Goal: Check status: Check status

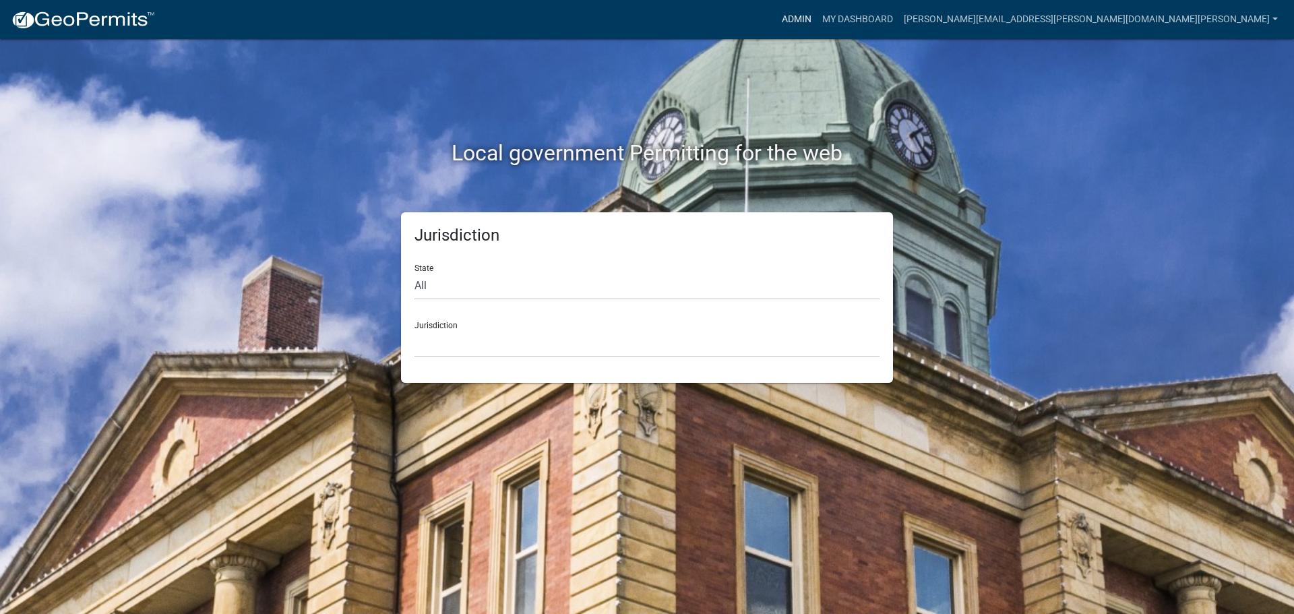
click at [817, 17] on link "Admin" at bounding box center [797, 20] width 40 height 26
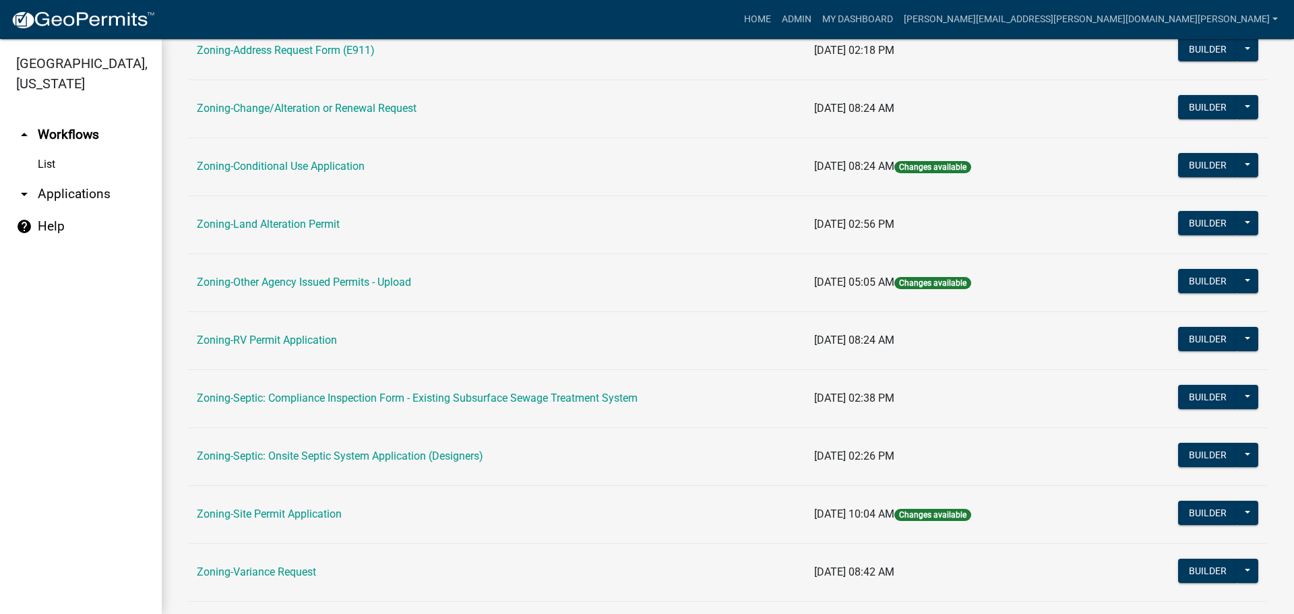
scroll to position [411, 0]
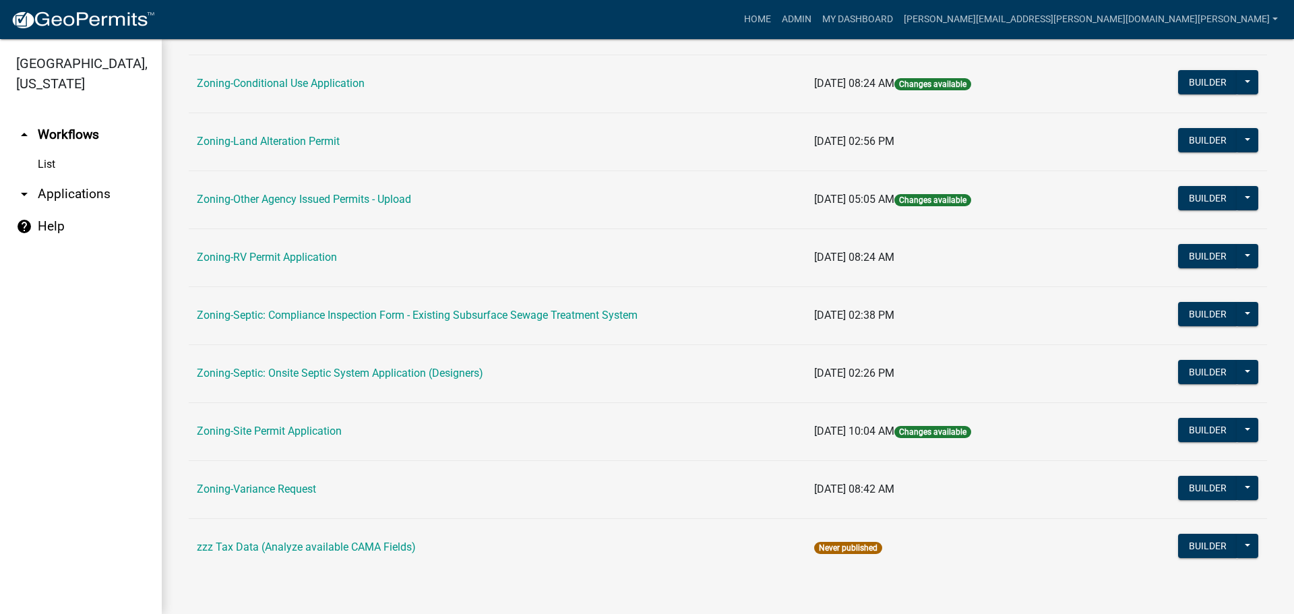
click at [263, 429] on link "Zoning-Site Permit Application" at bounding box center [269, 431] width 145 height 13
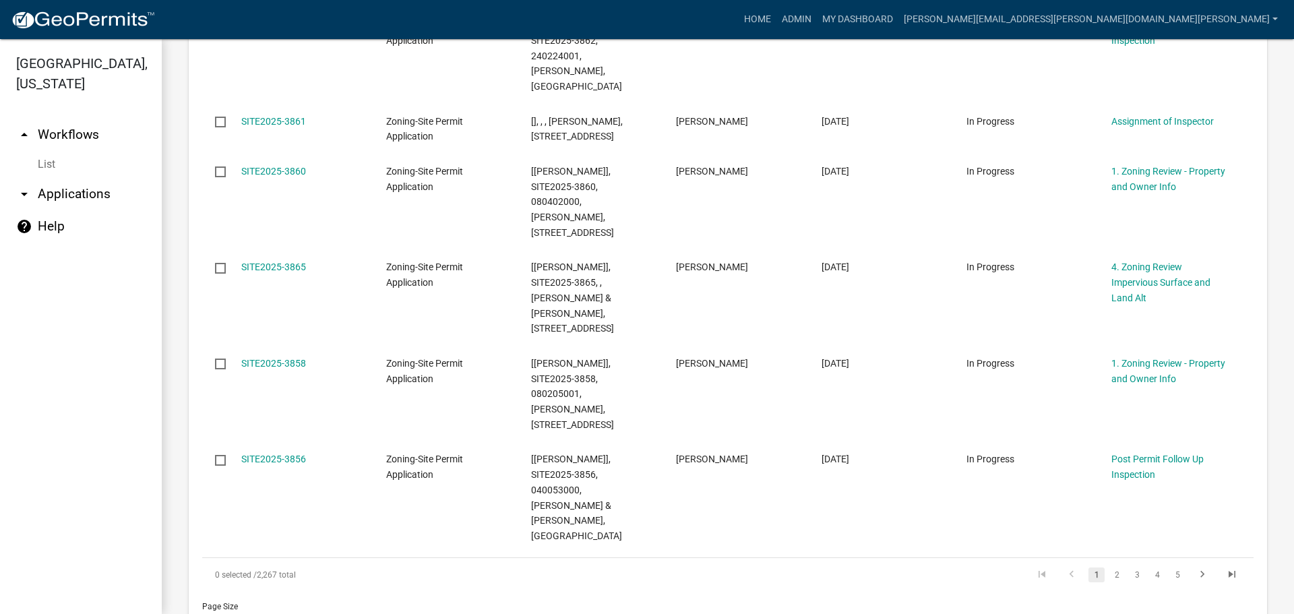
scroll to position [1011, 0]
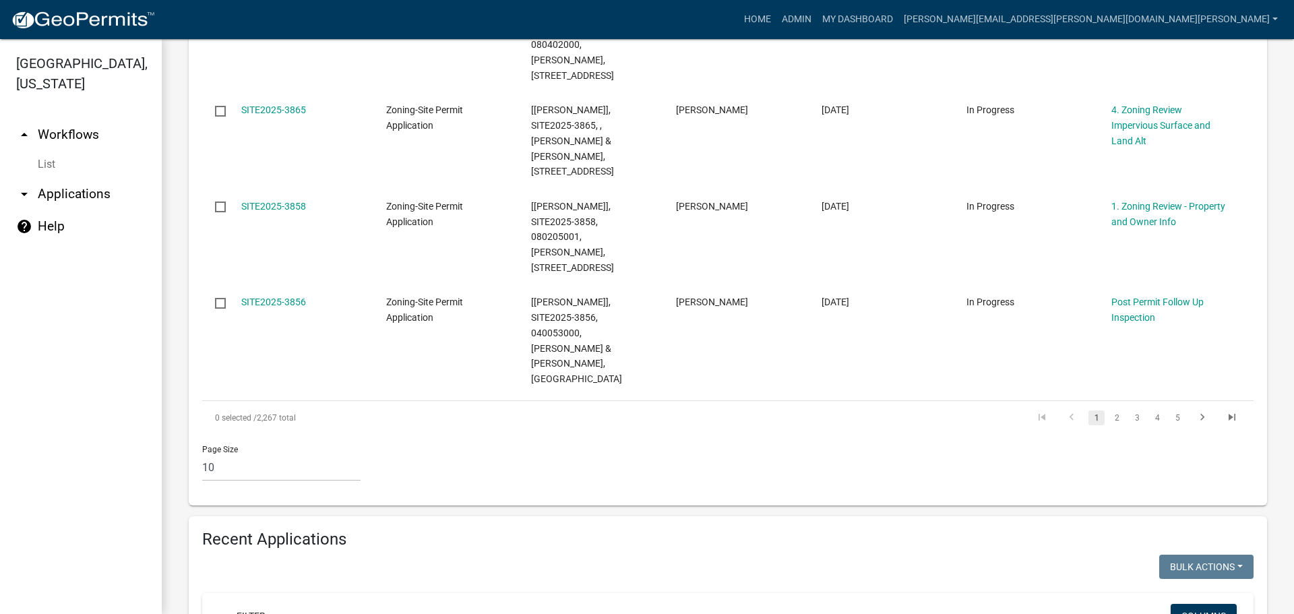
type input "[PERSON_NAME]"
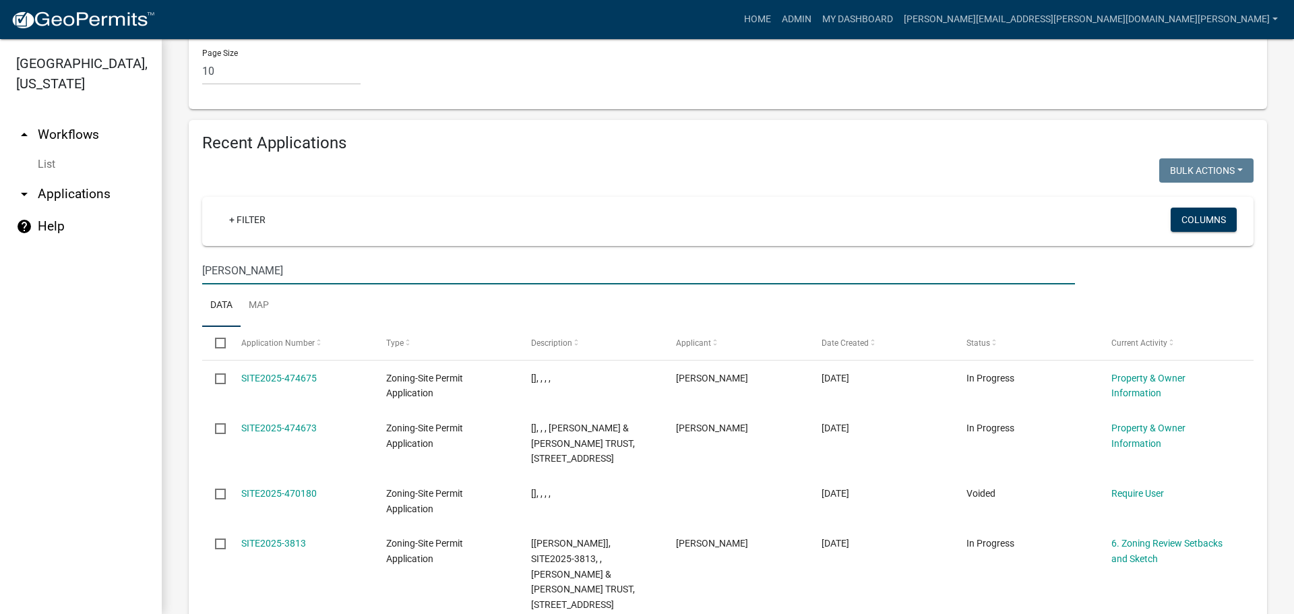
scroll to position [1416, 0]
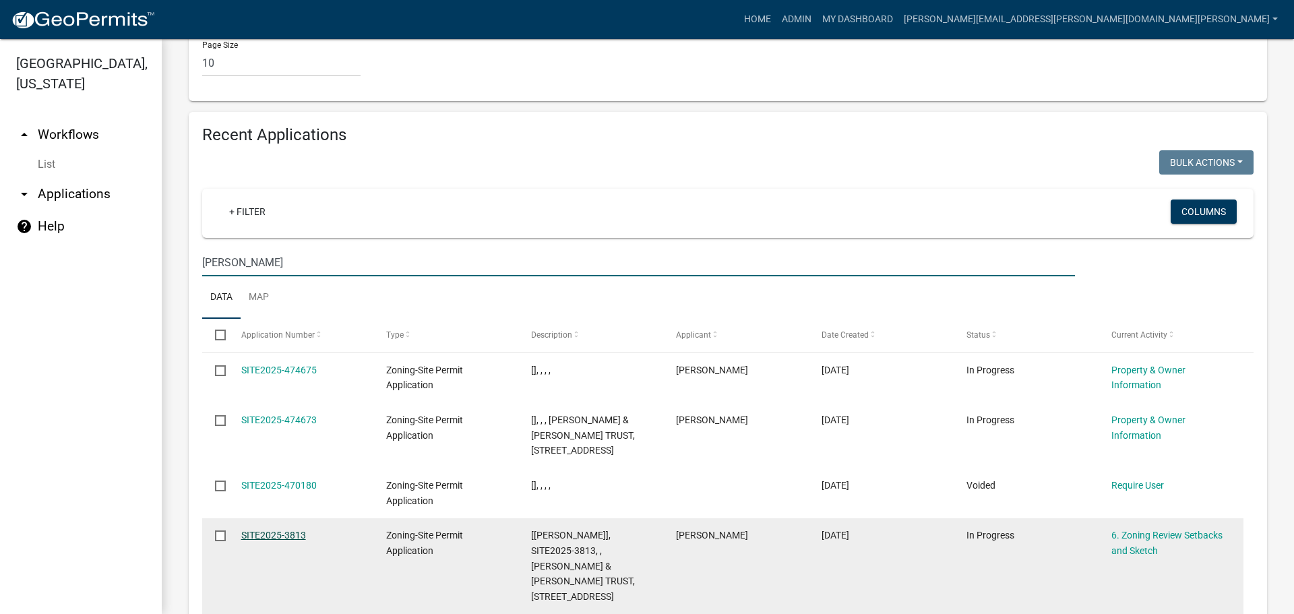
click at [280, 530] on link "SITE2025-3813" at bounding box center [273, 535] width 65 height 11
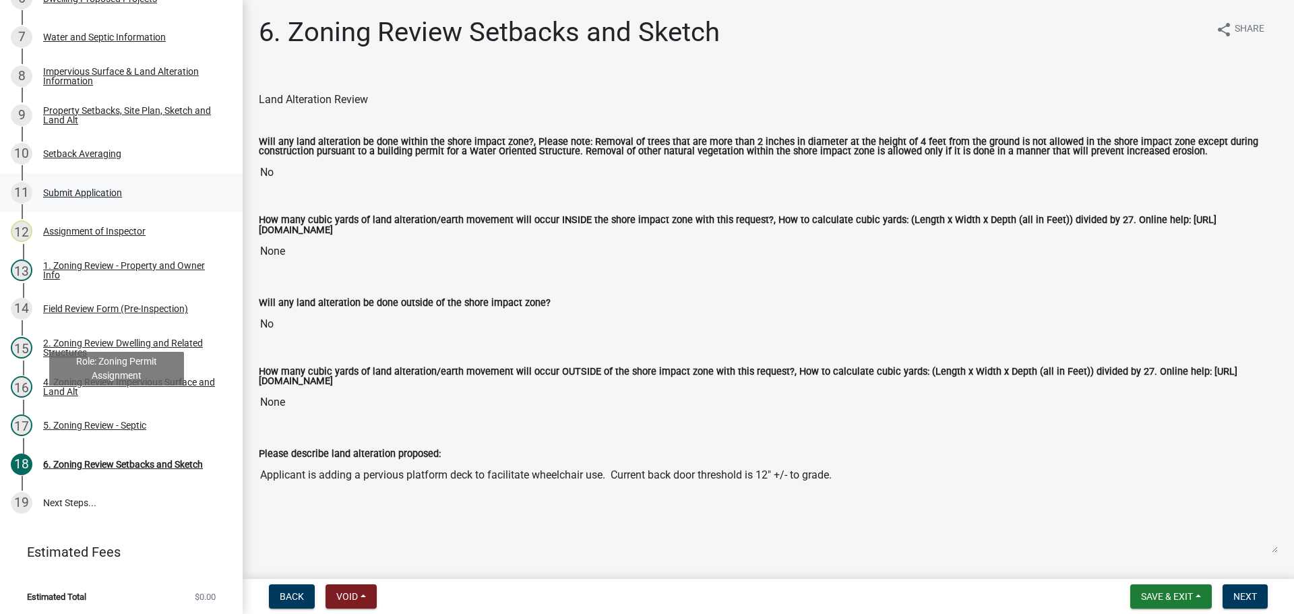
scroll to position [371, 0]
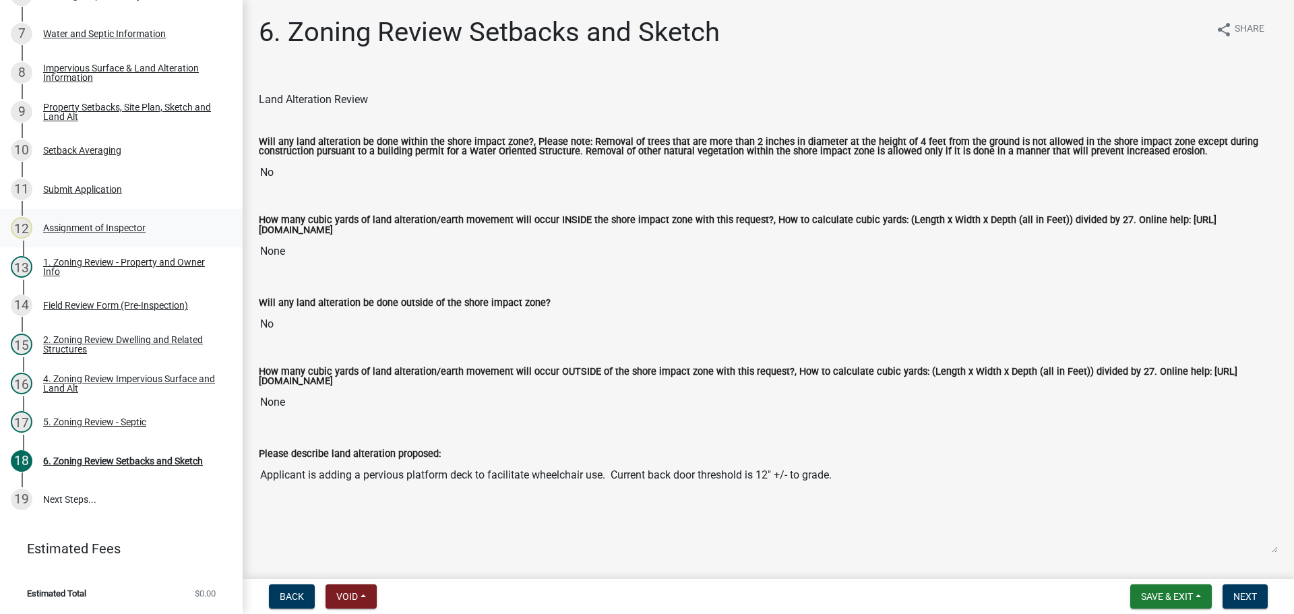
click at [121, 223] on div "Assignment of Inspector" at bounding box center [94, 227] width 102 height 9
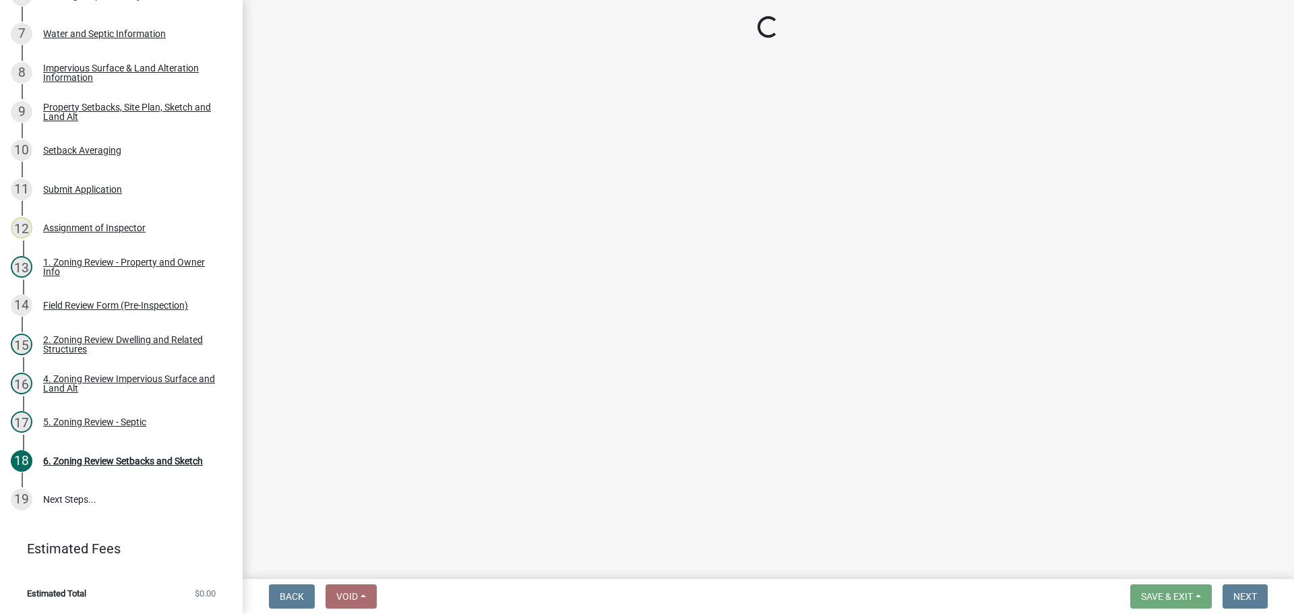
select select "c0b6e50c-983d-48c1-a910-e8bd43c13b77"
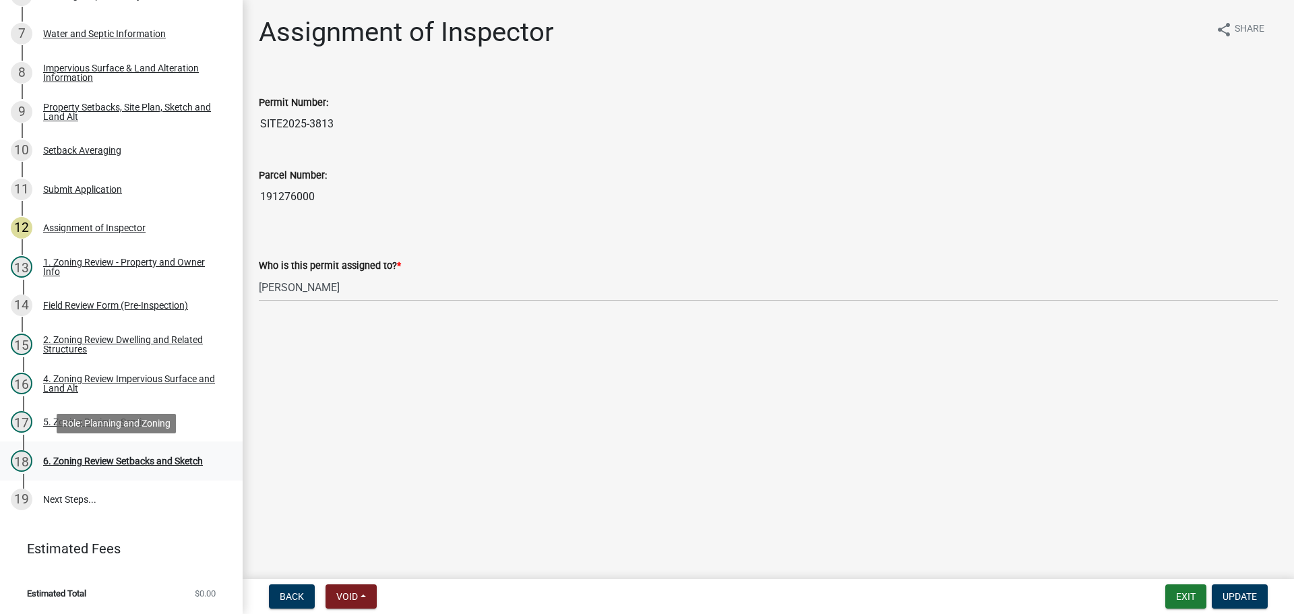
click at [109, 461] on div "6. Zoning Review Setbacks and Sketch" at bounding box center [123, 460] width 160 height 9
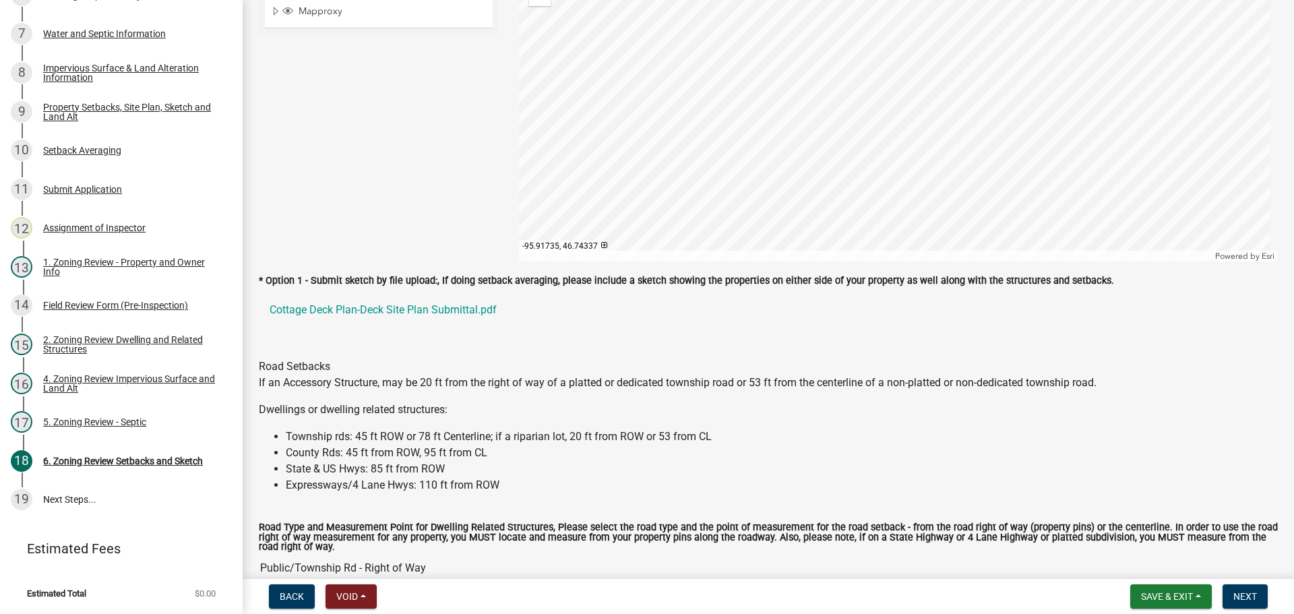
scroll to position [876, 0]
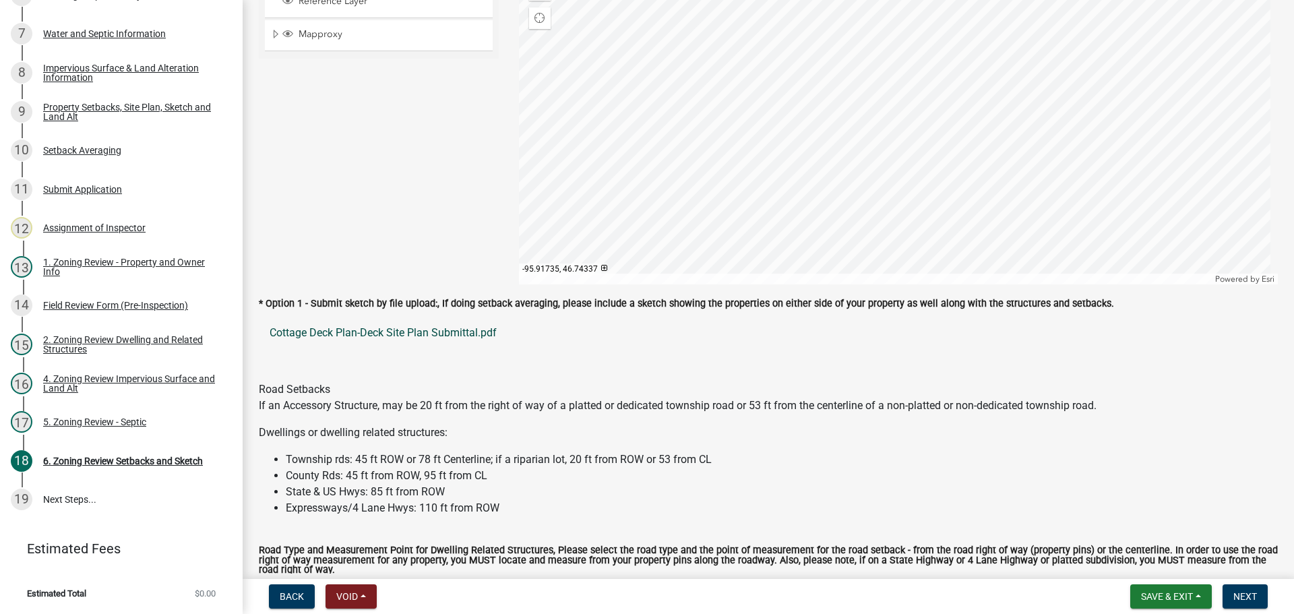
click at [371, 330] on link "Cottage Deck Plan-Deck Site Plan Submittal.pdf" at bounding box center [768, 333] width 1019 height 32
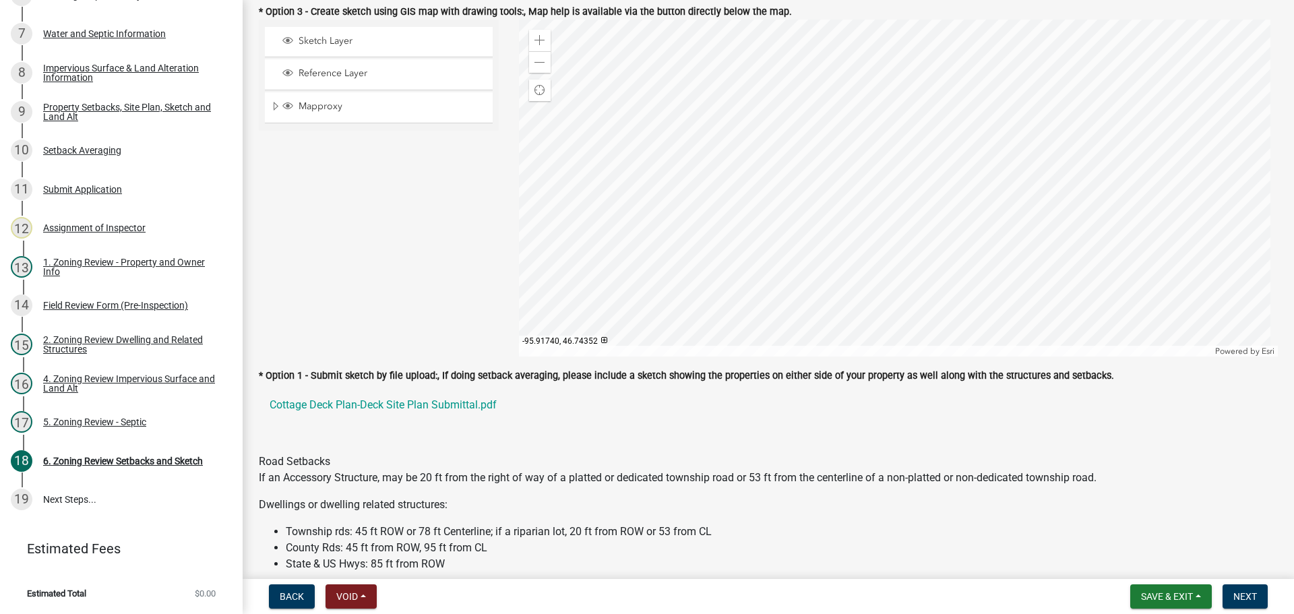
scroll to position [809, 0]
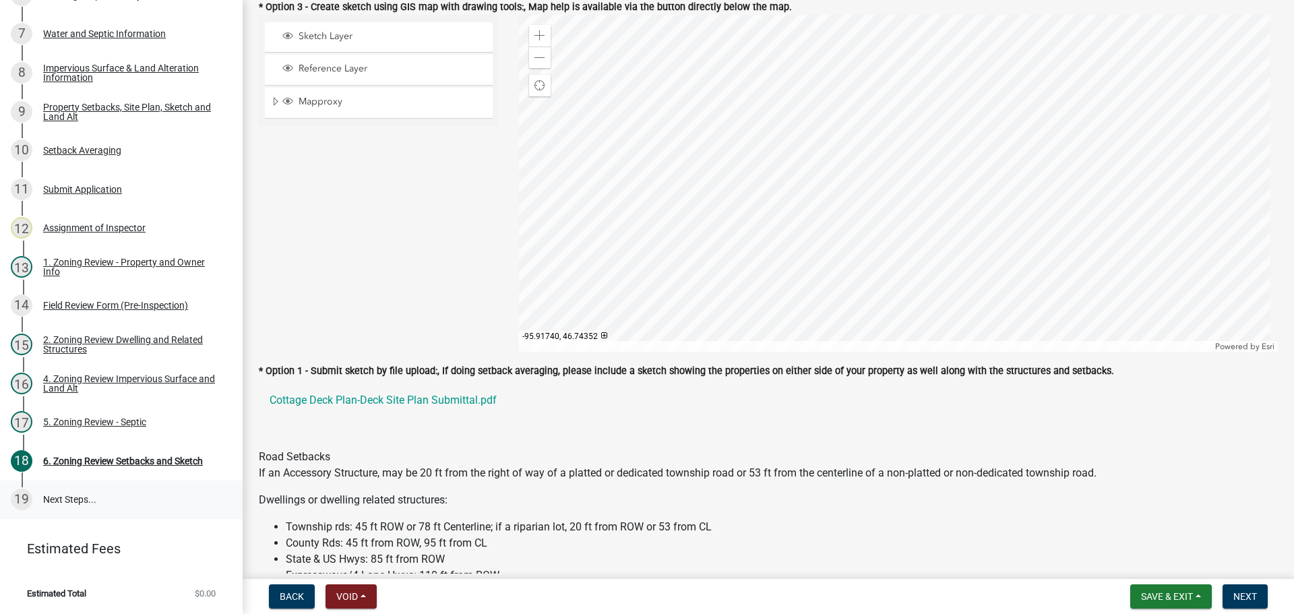
click at [76, 497] on link "19 Next Steps..." at bounding box center [121, 500] width 243 height 39
click at [148, 377] on div "4. Zoning Review Impervious Surface and Land Alt" at bounding box center [132, 383] width 178 height 19
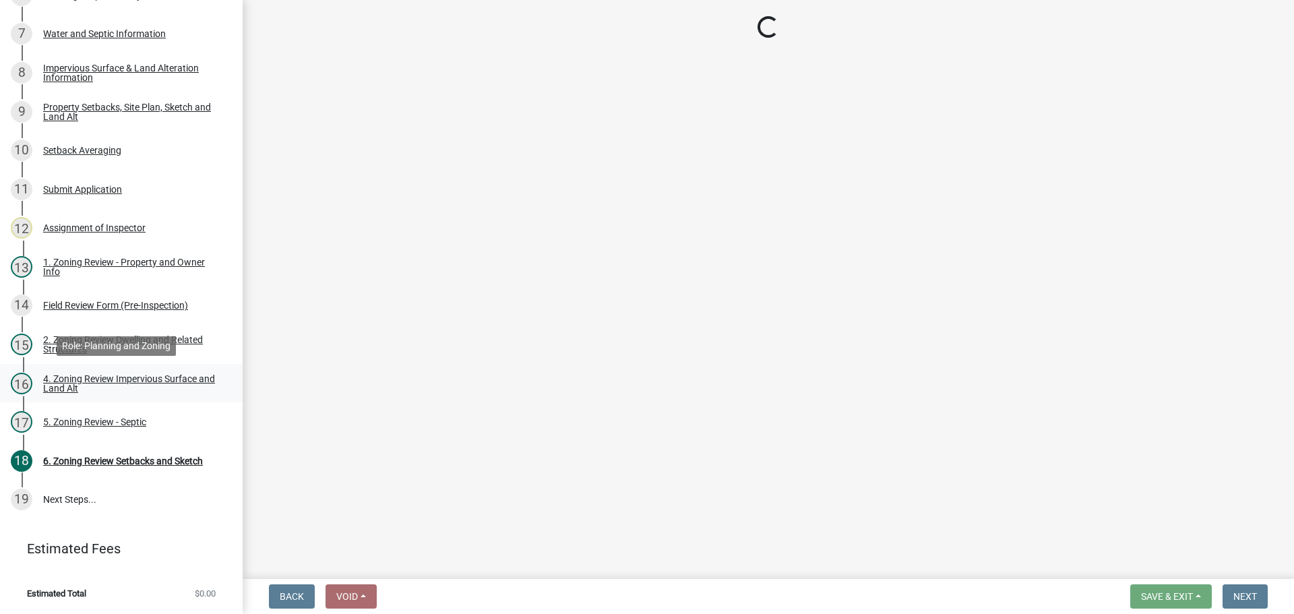
scroll to position [0, 0]
select select "3665092c-ce7d-4442-ac77-6d54585868c2"
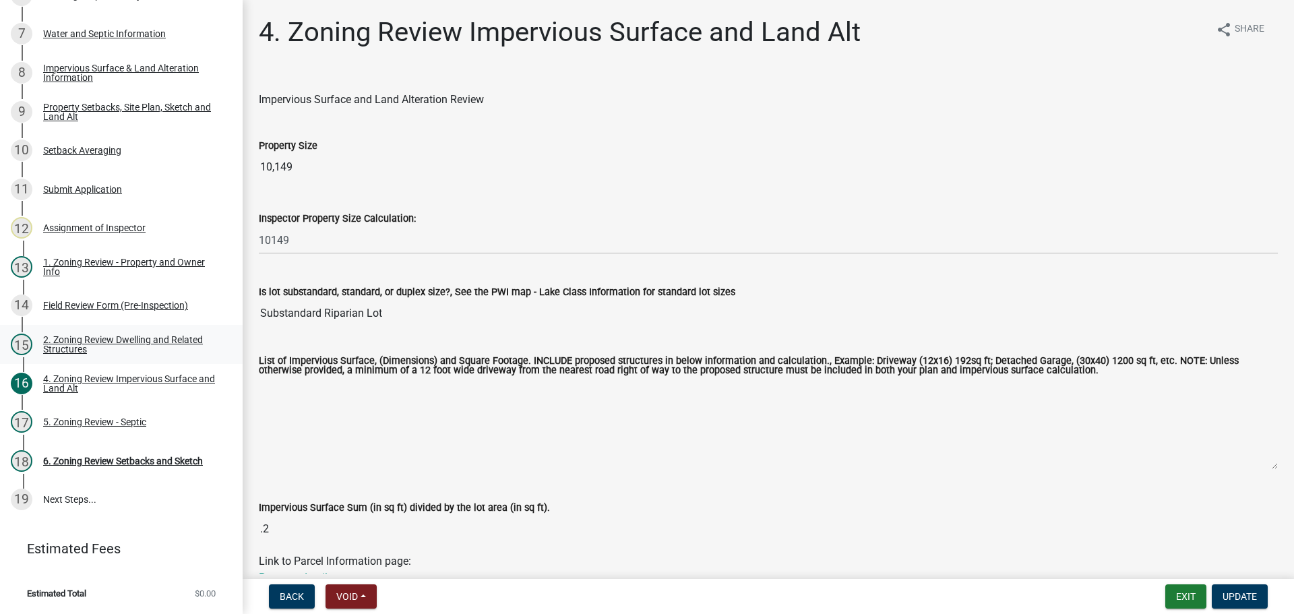
click at [144, 338] on div "2. Zoning Review Dwelling and Related Structures" at bounding box center [132, 344] width 178 height 19
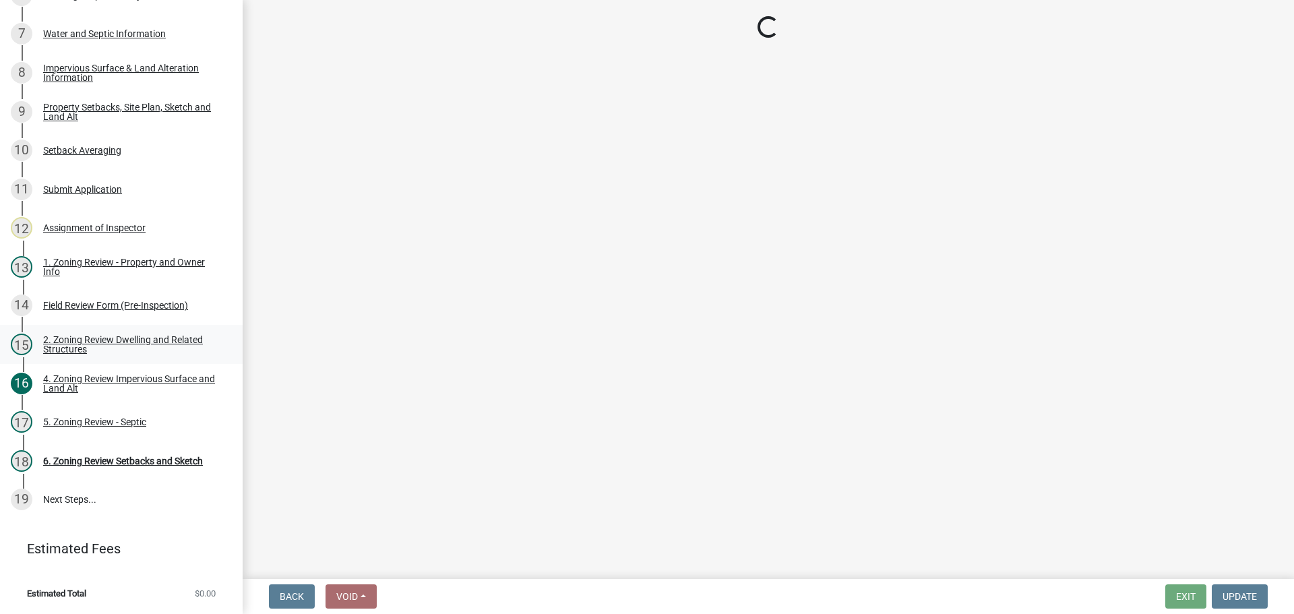
select select "f2f95036-4389-4179-8147-4ee015bbd016"
select select "996e12f1-8349-4f33-ac9c-e9513ed3c9a2"
select select "583413f8-e9f7-4a70-8fe6-066f5b429c7e"
